Goal: Find specific page/section: Find specific page/section

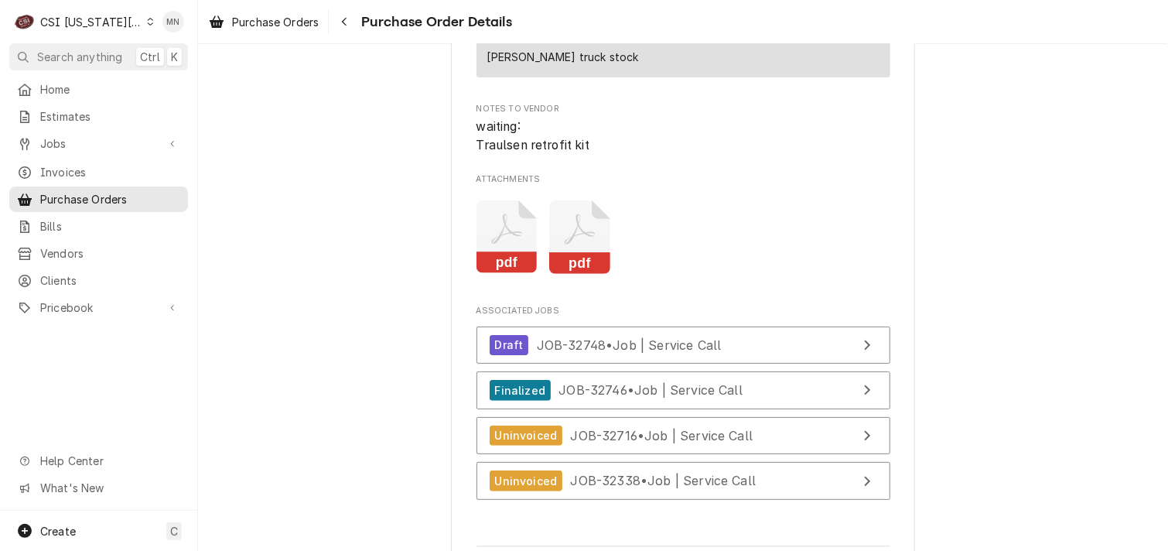
scroll to position [3018, 0]
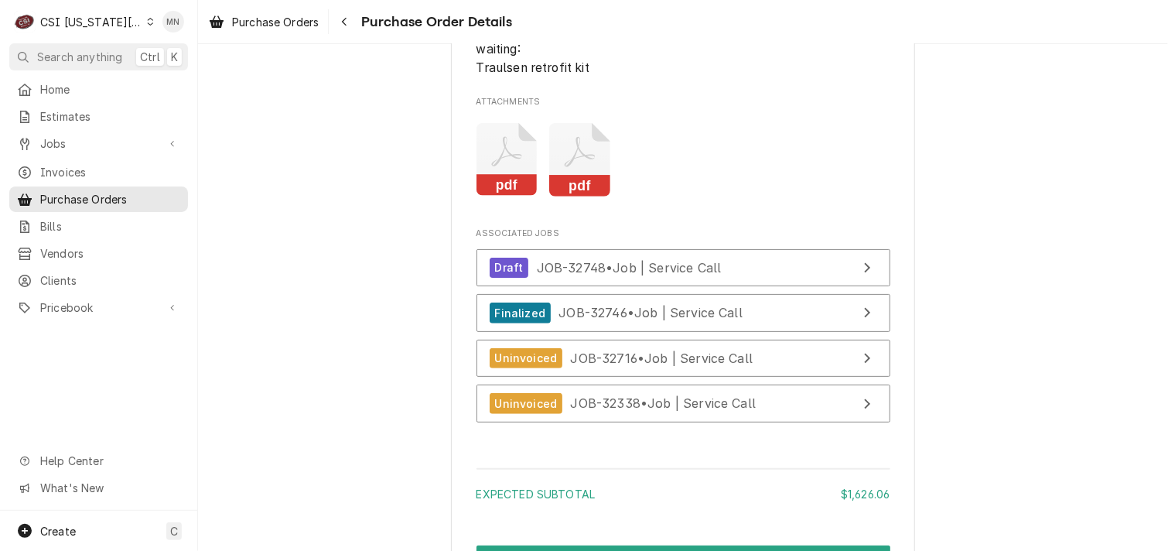
click at [590, 197] on icon "Attachments" at bounding box center [579, 160] width 61 height 74
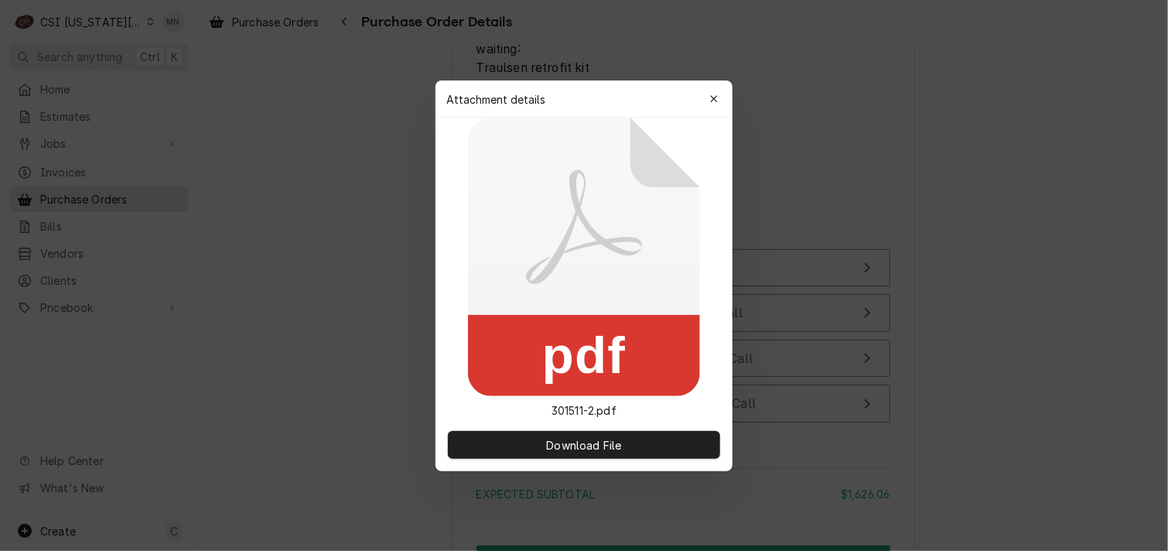
click at [698, 101] on div "Attachment details Close" at bounding box center [584, 98] width 297 height 37
drag, startPoint x: 713, startPoint y: 99, endPoint x: 719, endPoint y: 89, distance: 11.4
click at [714, 96] on icon "button" at bounding box center [714, 99] width 9 height 11
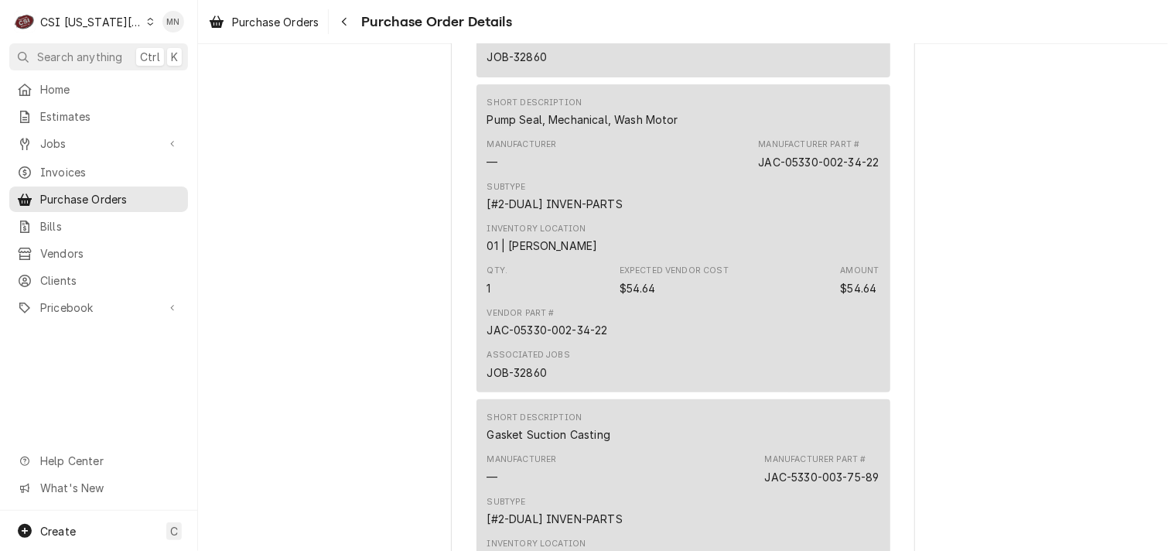
scroll to position [3018, 0]
click at [107, 12] on div "C CSI Kansas City" at bounding box center [83, 21] width 149 height 31
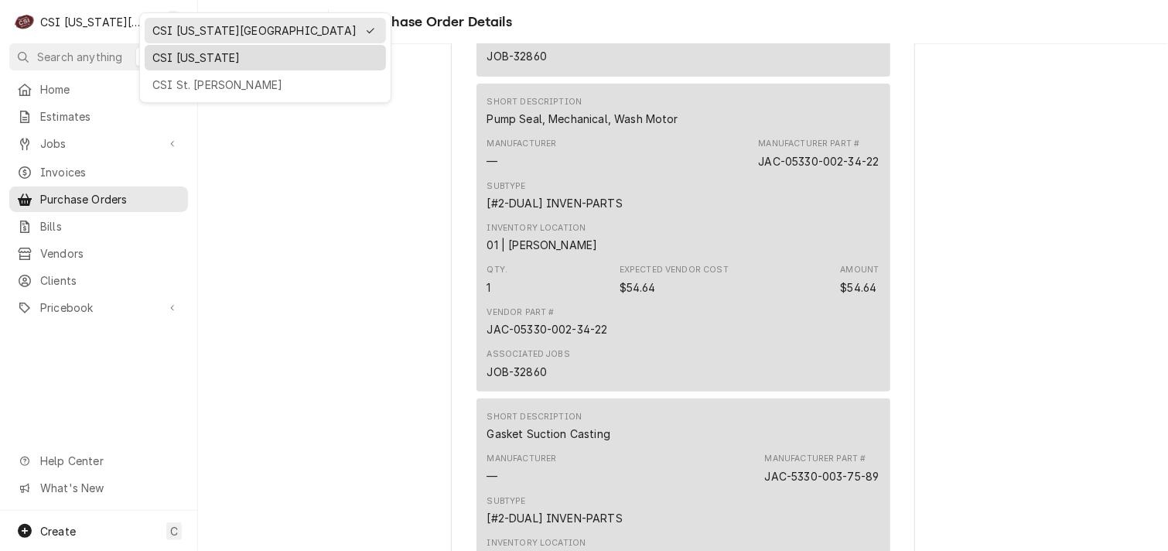
click at [161, 52] on div "CSI [US_STATE]" at bounding box center [265, 58] width 226 height 16
